Goal: Navigation & Orientation: Find specific page/section

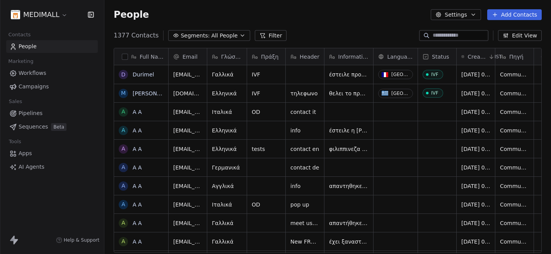
scroll to position [224, 446]
click at [56, 12] on html "MEDIMALL Contacts People Marketing Workflows Campaigns Sales Pipelines Sequence…" at bounding box center [275, 127] width 551 height 254
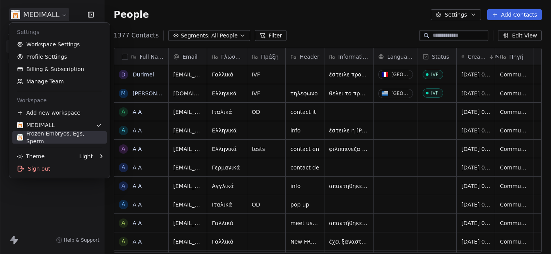
click at [57, 138] on div "Frozen Embryos, Egs, Sperm" at bounding box center [59, 137] width 85 height 15
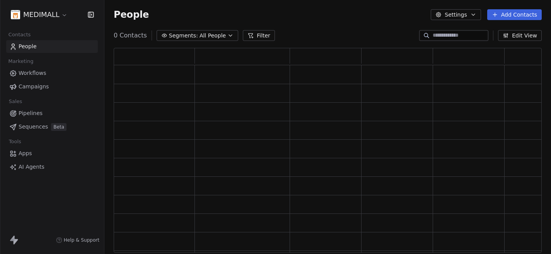
scroll to position [205, 428]
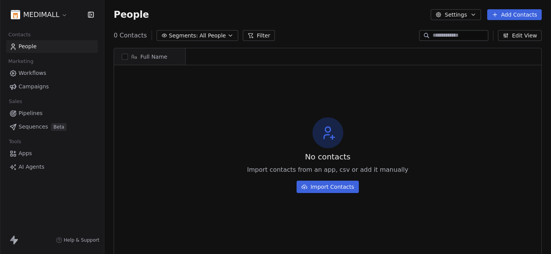
click at [48, 14] on html "MEDIMALL Contacts People Marketing Workflows Campaigns Sales Pipelines Sequence…" at bounding box center [275, 127] width 551 height 254
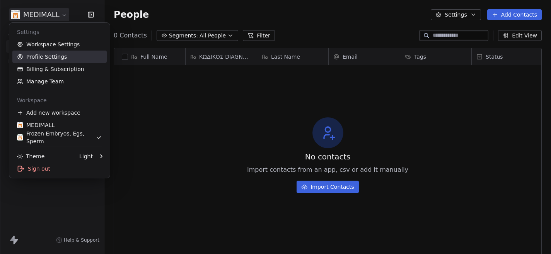
click at [45, 57] on link "Profile Settings" at bounding box center [59, 57] width 94 height 12
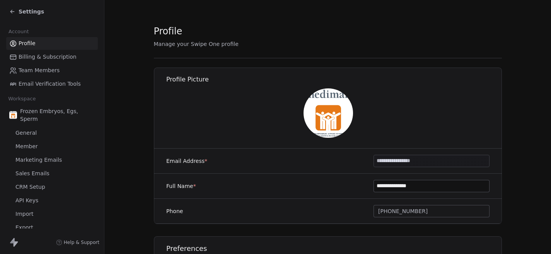
click at [30, 143] on span "Member" at bounding box center [26, 147] width 22 height 8
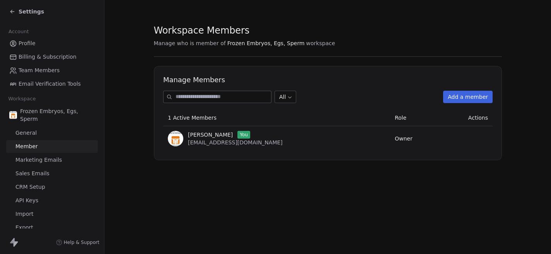
click at [33, 156] on span "Marketing Emails" at bounding box center [38, 160] width 46 height 8
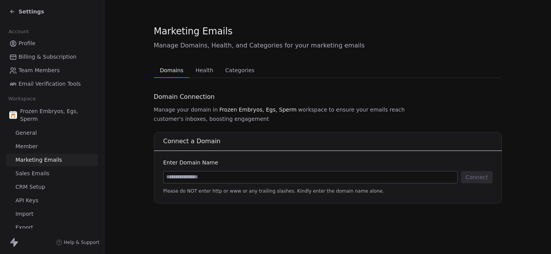
click at [32, 13] on span "Settings" at bounding box center [31, 12] width 25 height 8
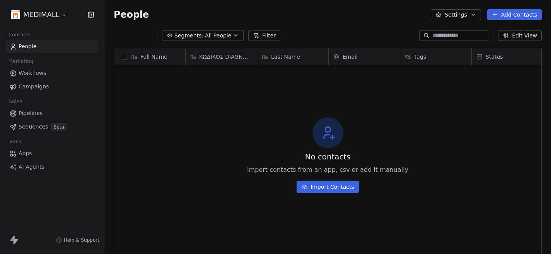
scroll to position [224, 446]
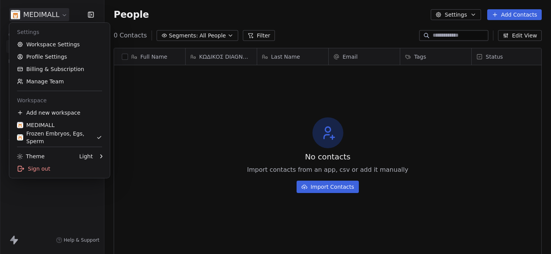
click at [59, 12] on html "MEDIMALL Contacts People Marketing Workflows Campaigns Sales Pipelines Sequence…" at bounding box center [275, 127] width 551 height 254
click at [48, 119] on link "MEDIMALL" at bounding box center [59, 125] width 94 height 12
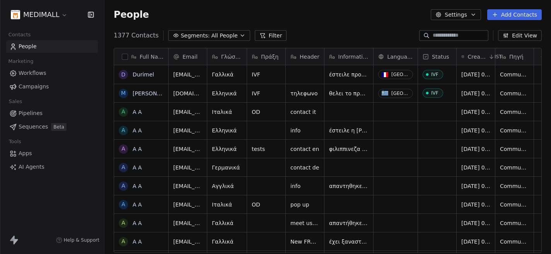
scroll to position [224, 446]
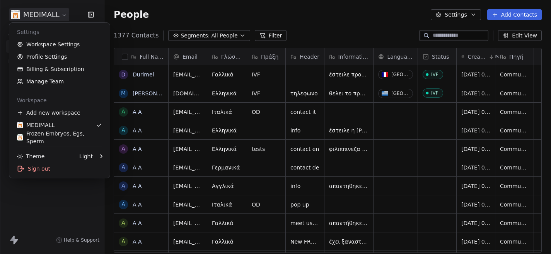
click at [54, 8] on html "MEDIMALL Contacts People Marketing Workflows Campaigns Sales Pipelines Sequence…" at bounding box center [275, 127] width 551 height 254
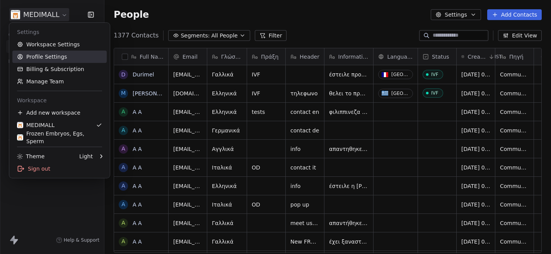
click at [42, 58] on link "Profile Settings" at bounding box center [59, 57] width 94 height 12
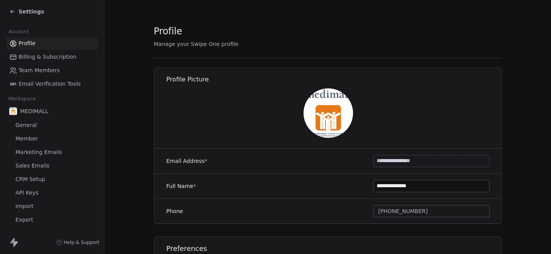
click at [42, 152] on span "Marketing Emails" at bounding box center [38, 152] width 46 height 8
